Goal: Transaction & Acquisition: Purchase product/service

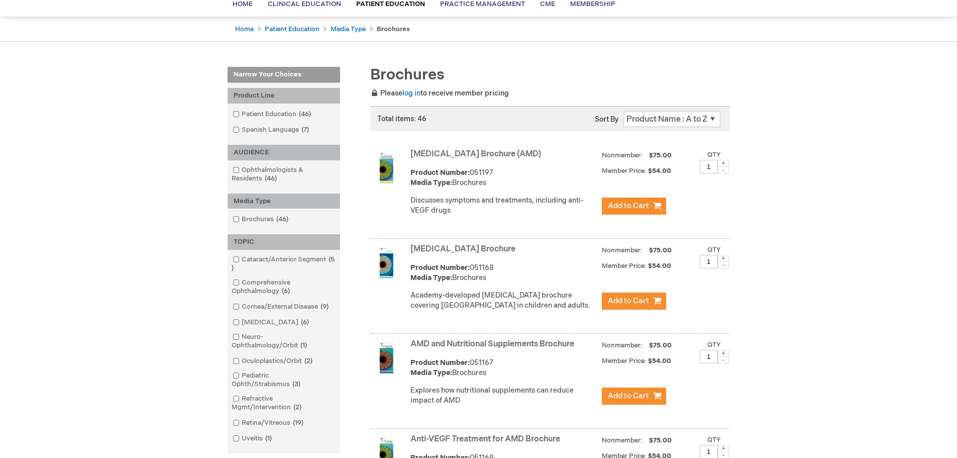
scroll to position [101, 0]
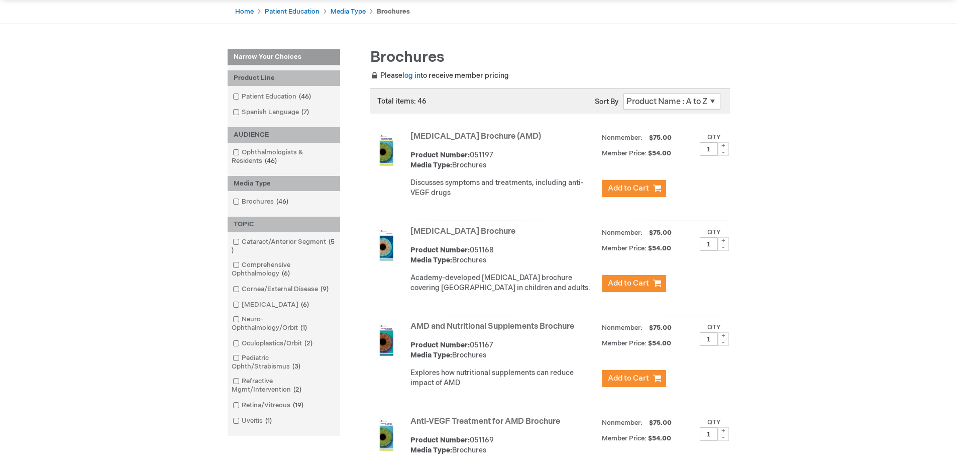
click at [537, 135] on link "[MEDICAL_DATA] Brochure (AMD)" at bounding box center [476, 137] width 131 height 10
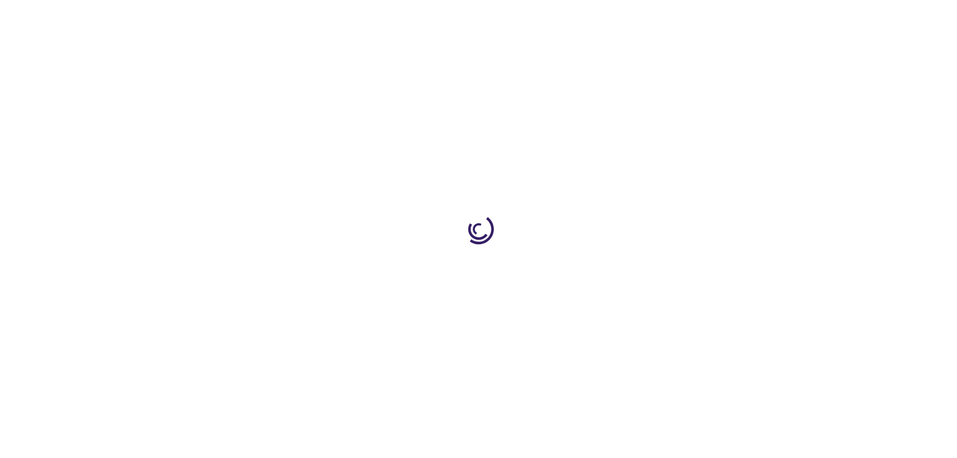
type input "1"
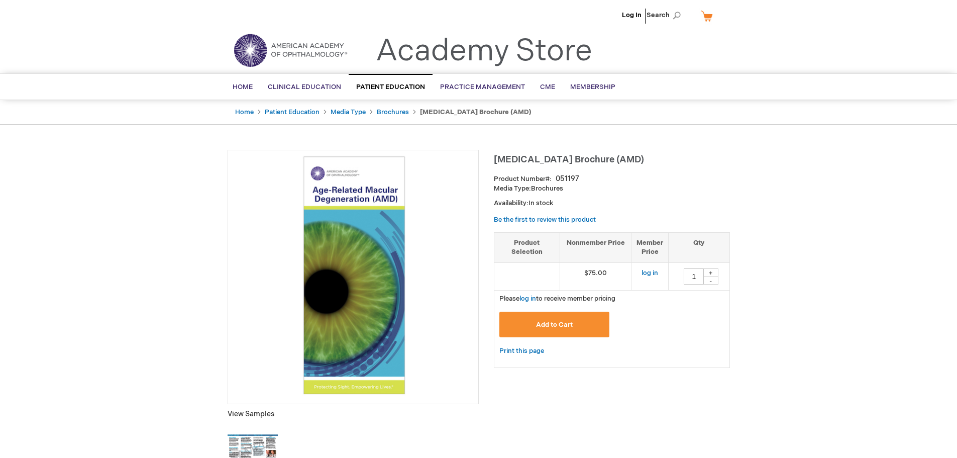
scroll to position [50, 0]
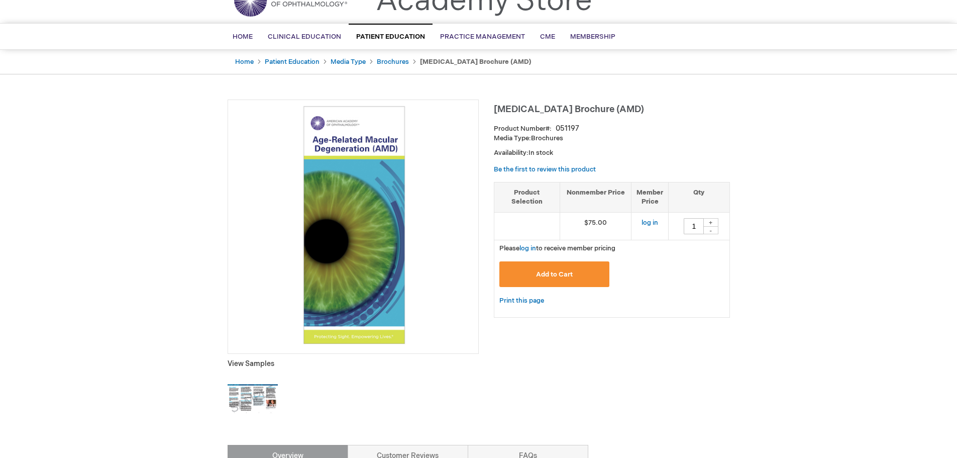
click at [353, 217] on img at bounding box center [353, 225] width 240 height 240
click at [562, 277] on span "Add to Cart" at bounding box center [554, 274] width 37 height 8
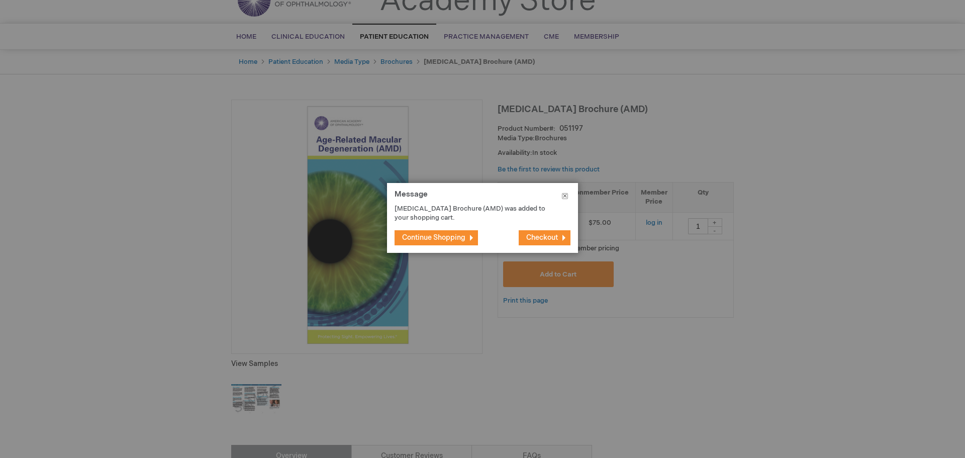
click at [563, 196] on button "Close" at bounding box center [565, 198] width 26 height 30
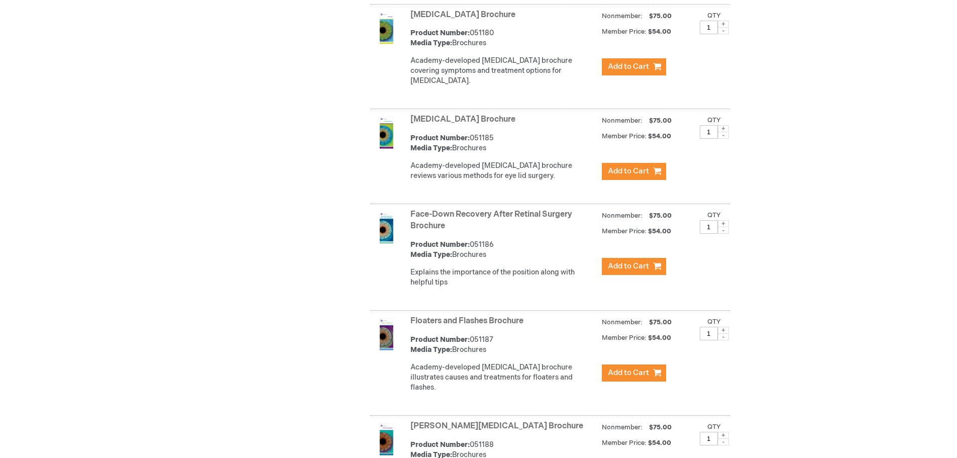
scroll to position [1357, 0]
